Goal: Navigation & Orientation: Find specific page/section

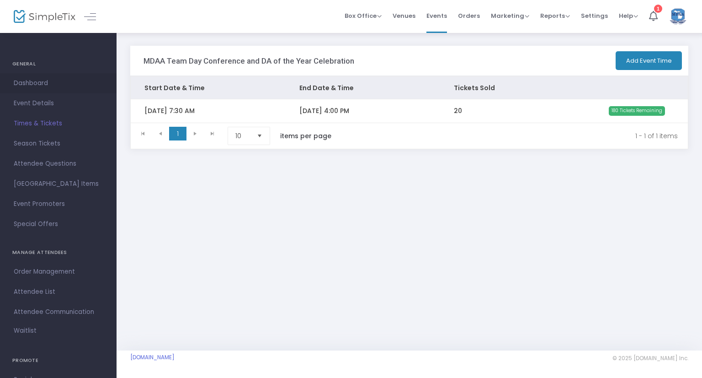
click at [42, 82] on span "Dashboard" at bounding box center [58, 83] width 89 height 12
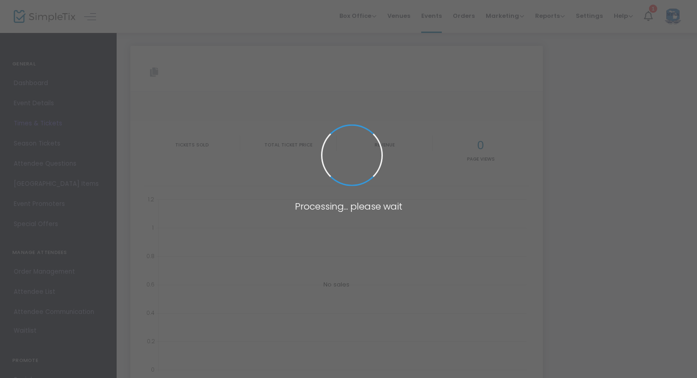
type input "https://www.simpletix.com/e/mdaa-team-day-conference-and-da-of-the-yea-tickets-…"
